Goal: Transaction & Acquisition: Purchase product/service

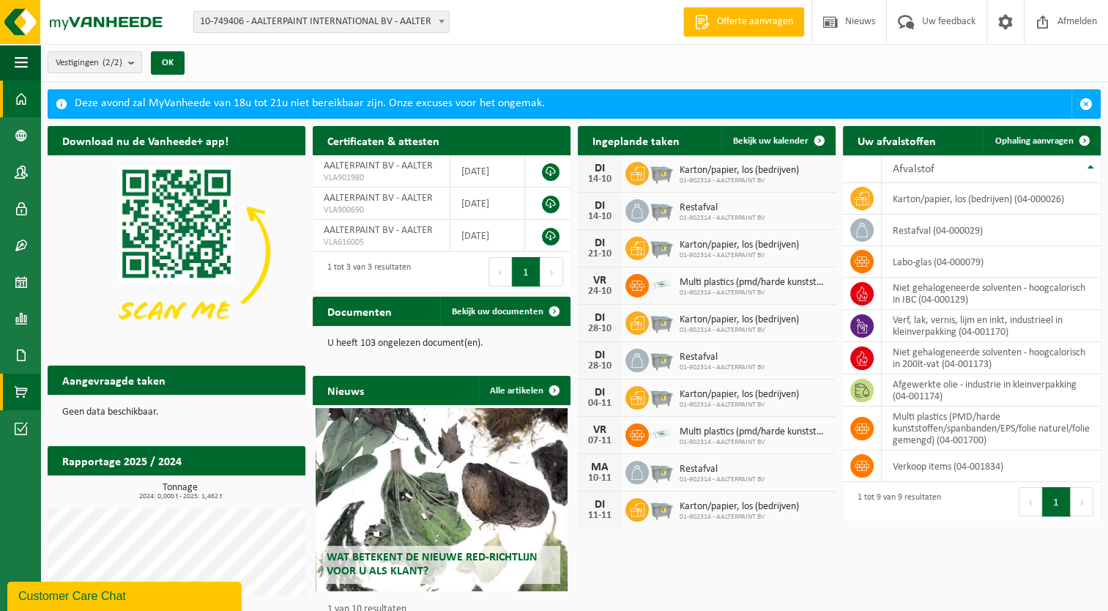
click at [20, 385] on span at bounding box center [21, 392] width 13 height 37
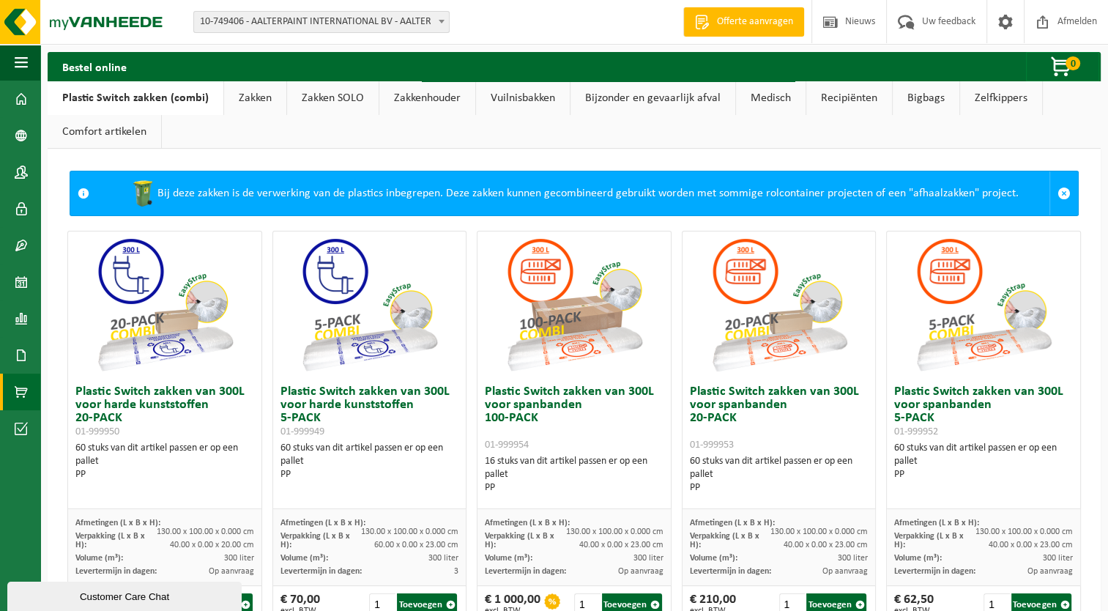
click at [371, 119] on ul "Plastic Switch zakken (combi) Zakken Zakken SOLO Zakkenhouder Vuilnisbakken Bij…" at bounding box center [574, 114] width 1053 height 67
click at [392, 100] on link "Zakkenhouder" at bounding box center [427, 98] width 96 height 34
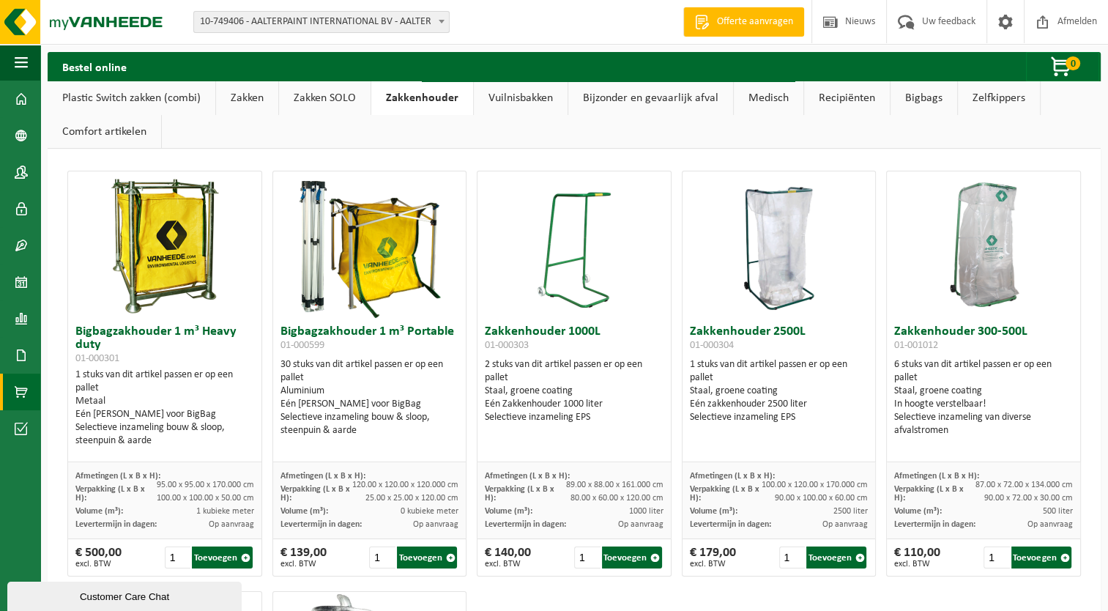
click at [936, 95] on link "Bigbags" at bounding box center [924, 98] width 67 height 34
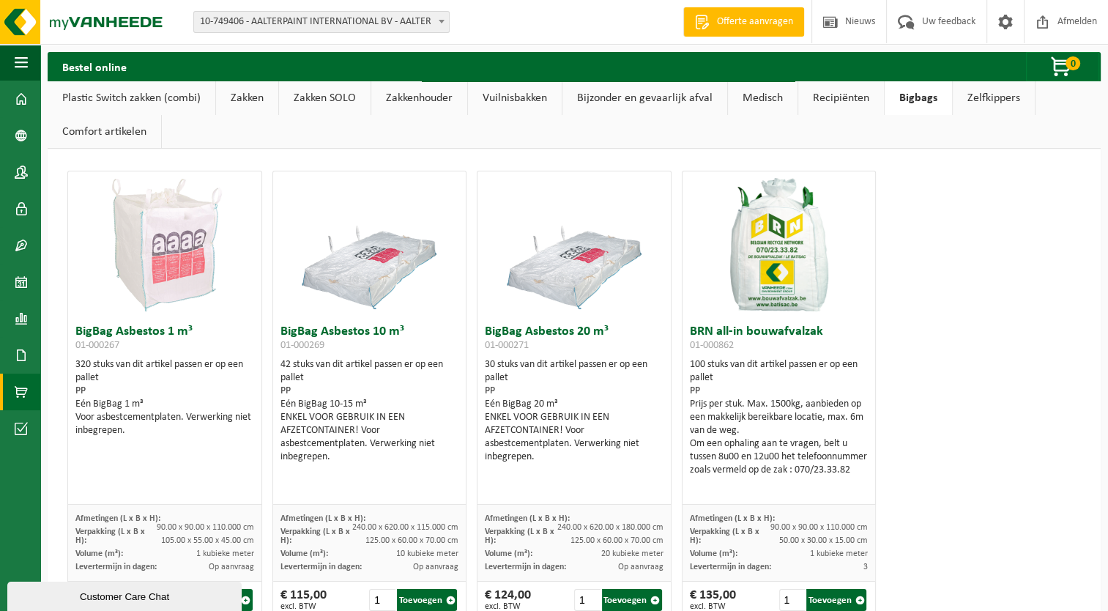
click at [774, 98] on link "Medisch" at bounding box center [763, 98] width 70 height 34
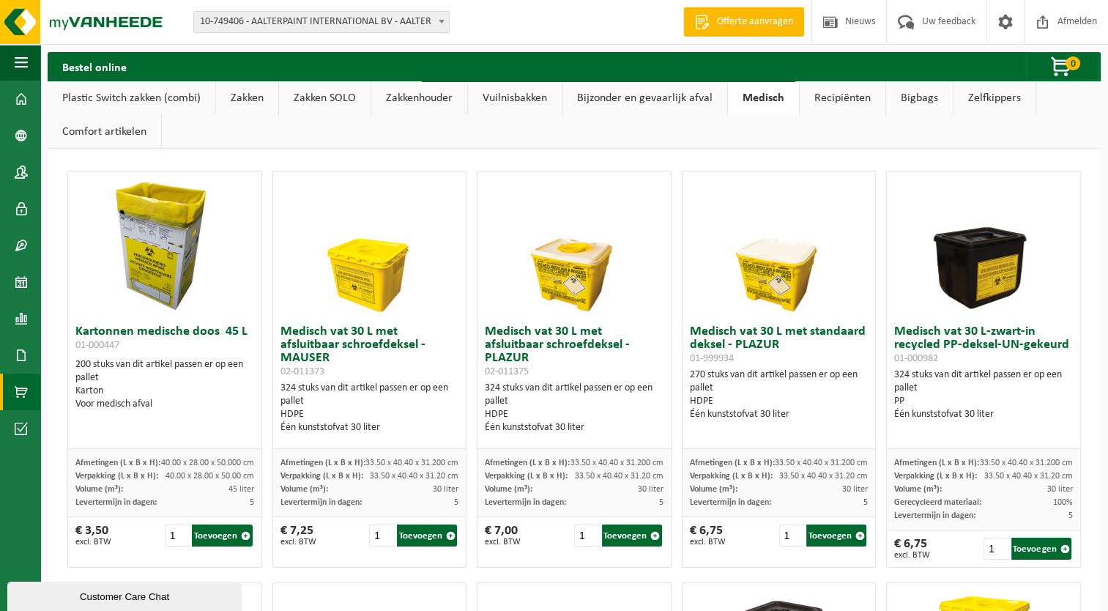
click at [299, 94] on link "Zakken SOLO" at bounding box center [325, 98] width 92 height 34
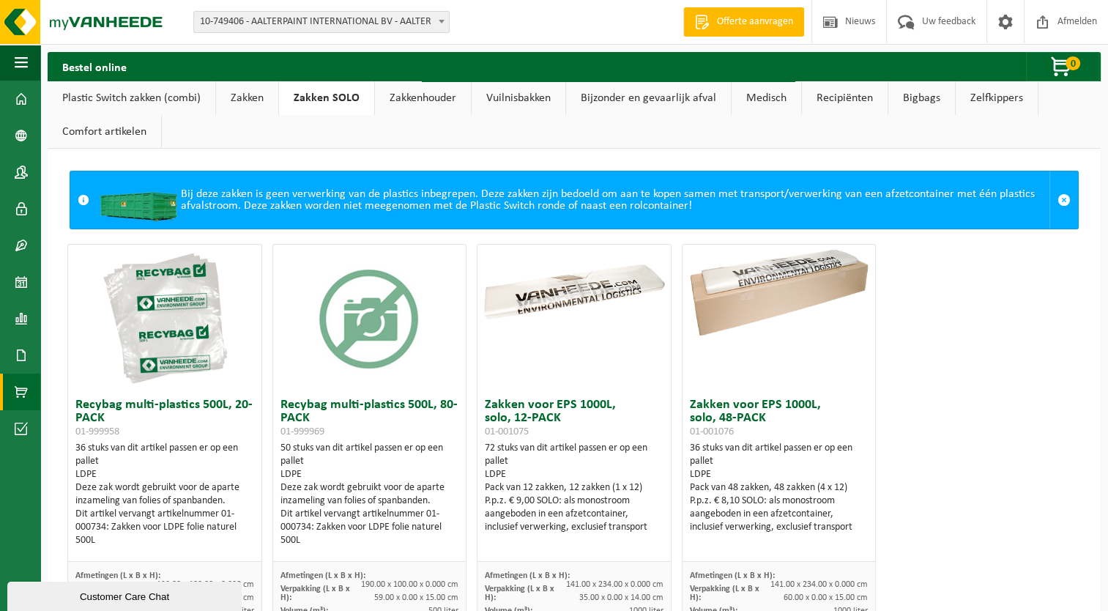
click at [139, 98] on link "Plastic Switch zakken (combi)" at bounding box center [132, 98] width 168 height 34
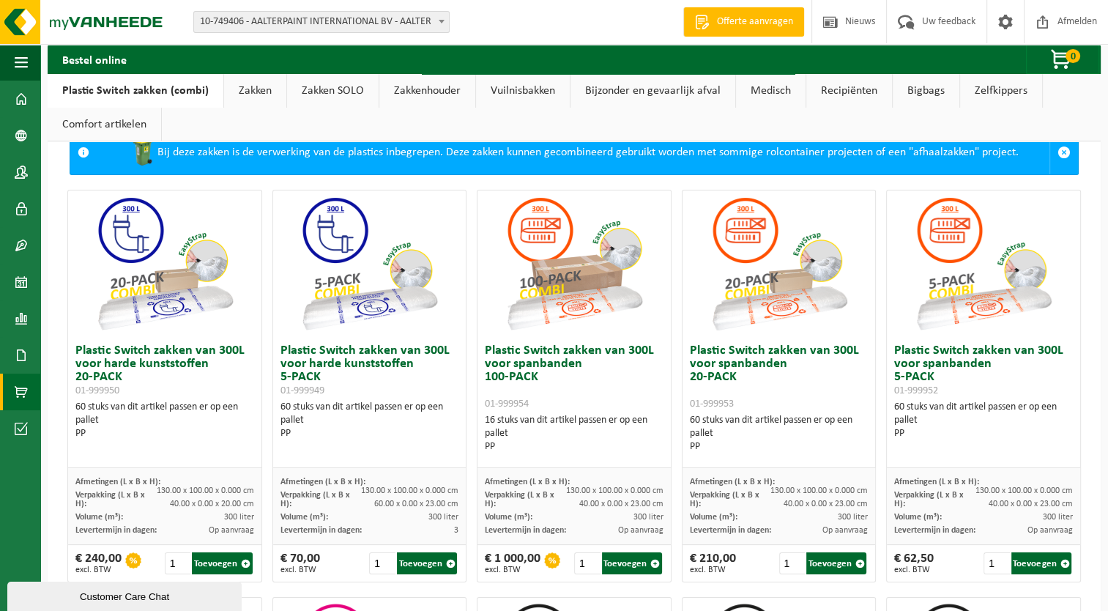
scroll to position [73, 0]
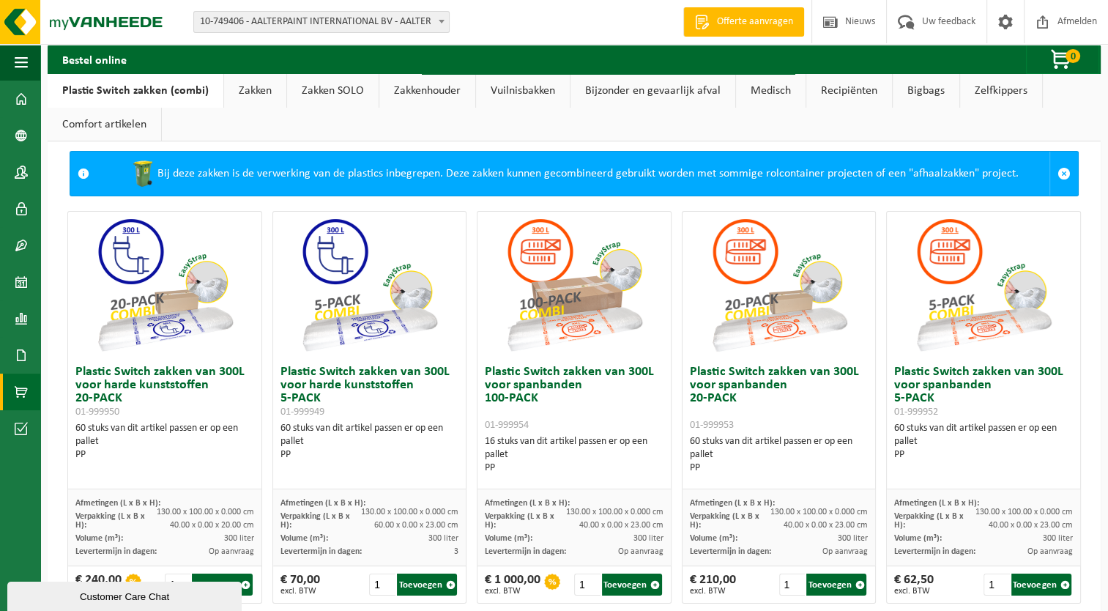
scroll to position [0, 0]
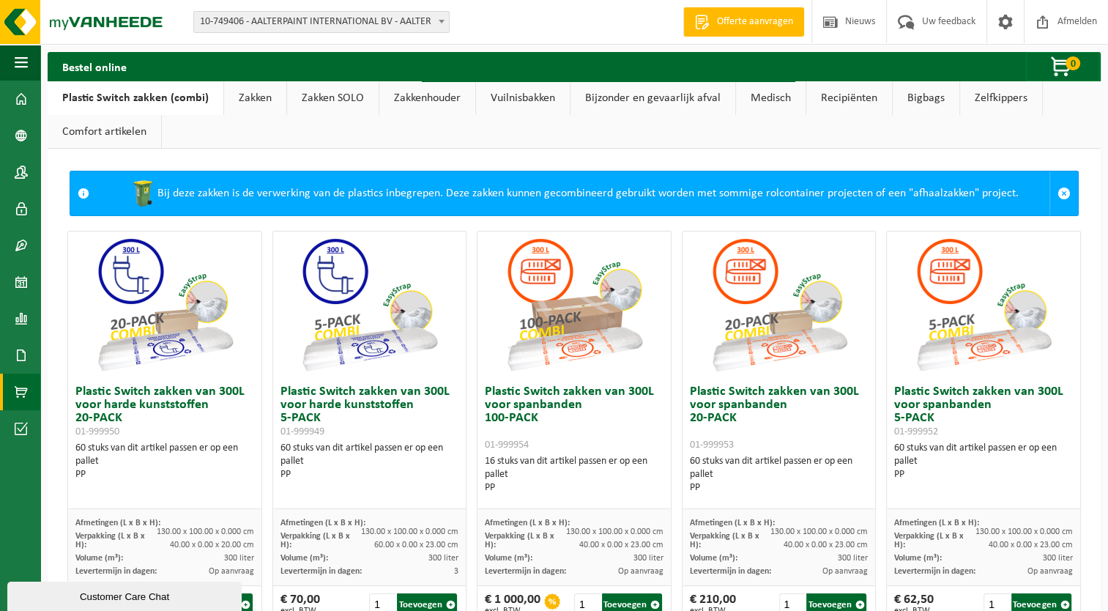
click at [413, 100] on link "Zakkenhouder" at bounding box center [427, 98] width 96 height 34
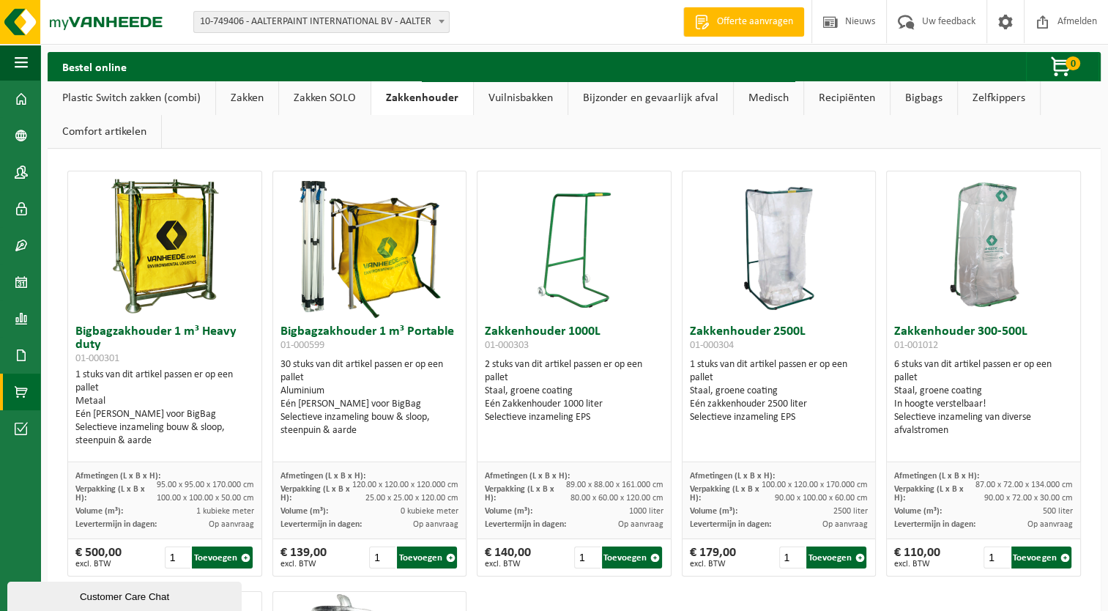
click at [411, 136] on ul "Plastic Switch zakken (combi) Zakken Zakken SOLO Zakkenhouder Vuilnisbakken Bij…" at bounding box center [574, 114] width 1053 height 67
